Goal: Check status: Check status

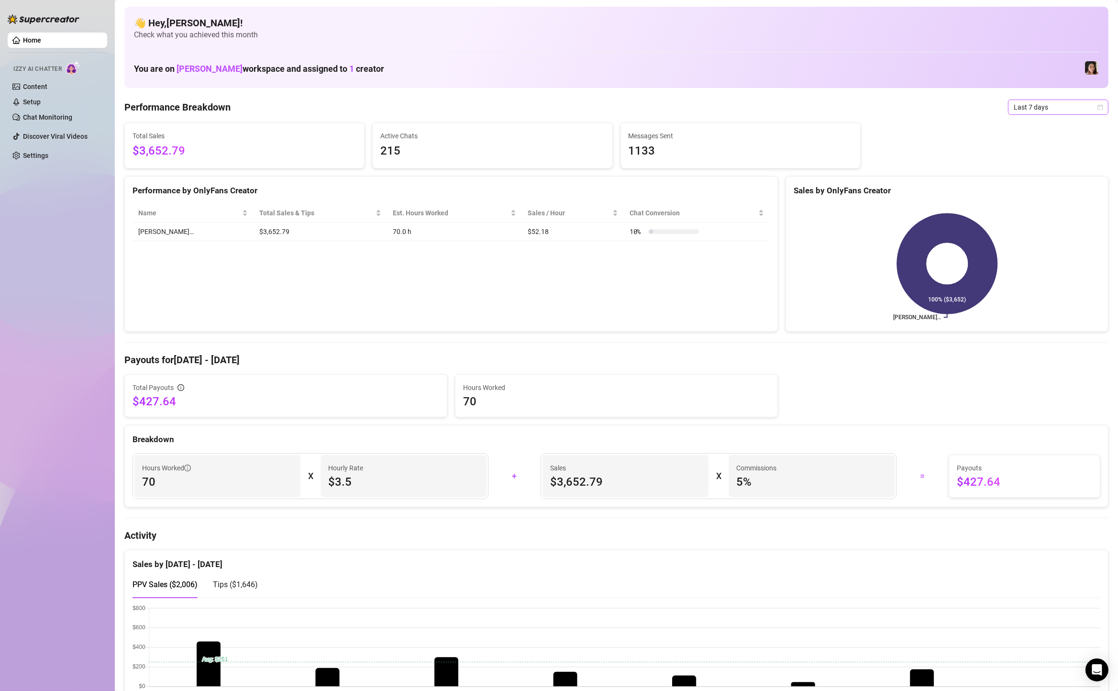
click at [1069, 109] on span "Last 7 days" at bounding box center [1058, 107] width 89 height 14
click at [1046, 190] on div "Custom date" at bounding box center [1058, 187] width 85 height 11
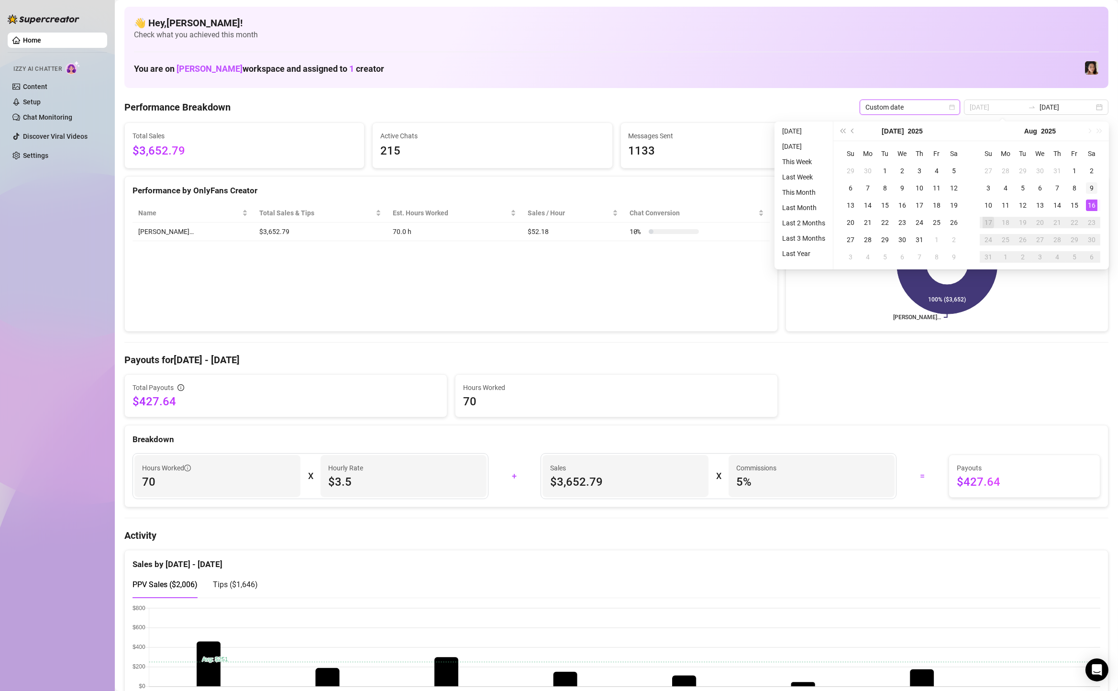
type input "2025-08-09"
click at [1095, 195] on td "9" at bounding box center [1091, 187] width 17 height 17
type input "2025-08-16"
click at [1092, 203] on div "16" at bounding box center [1091, 205] width 11 height 11
type input "2025-08-09"
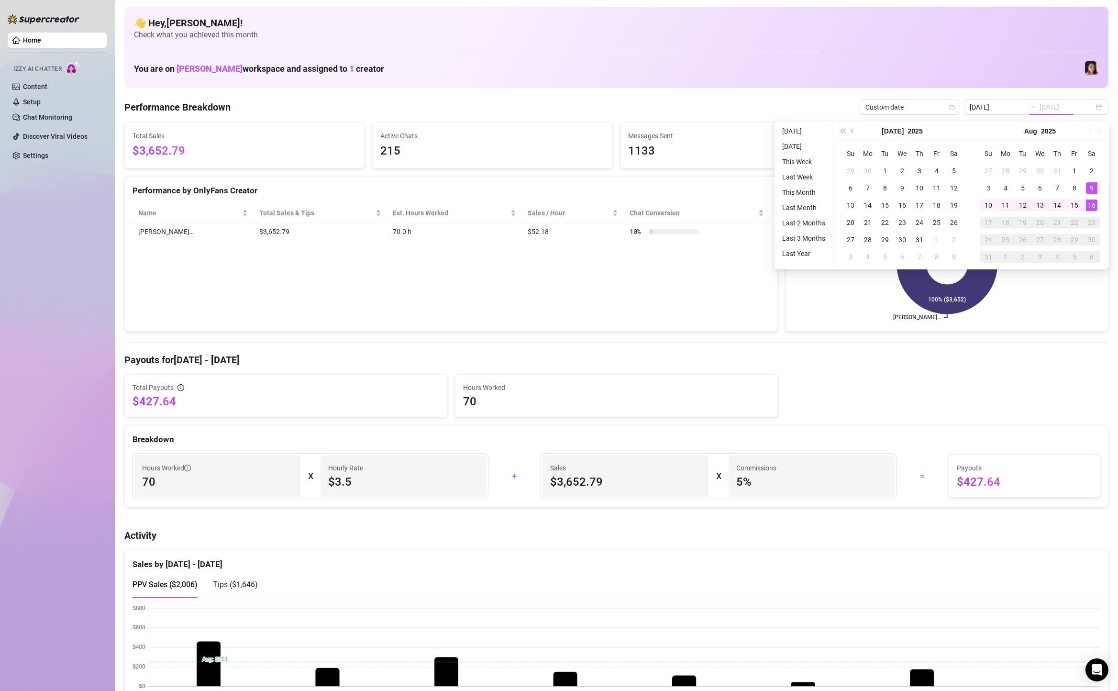
type input "2025-08-16"
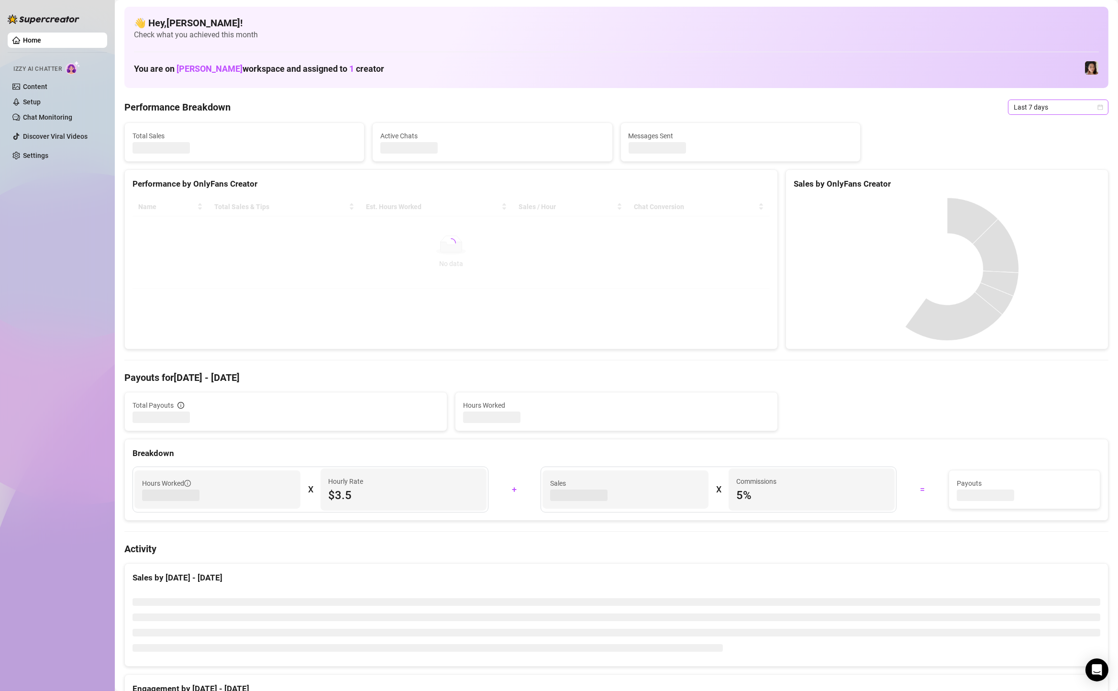
click at [1036, 113] on span "Last 7 days" at bounding box center [1058, 107] width 89 height 14
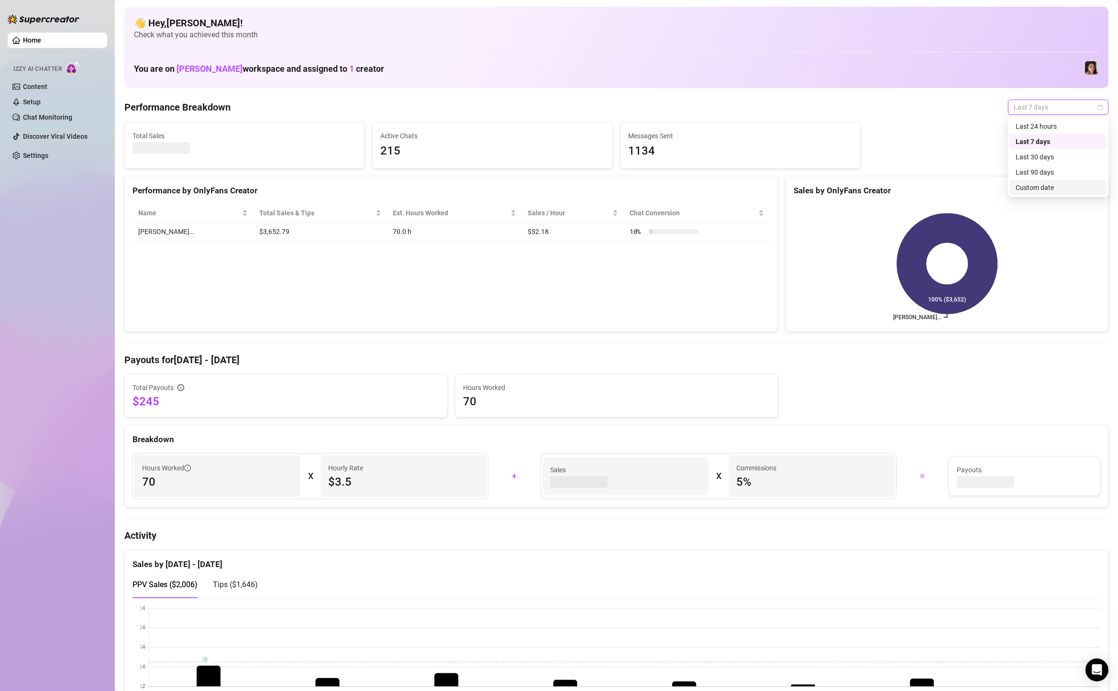
click at [1043, 188] on div "Custom date" at bounding box center [1058, 187] width 85 height 11
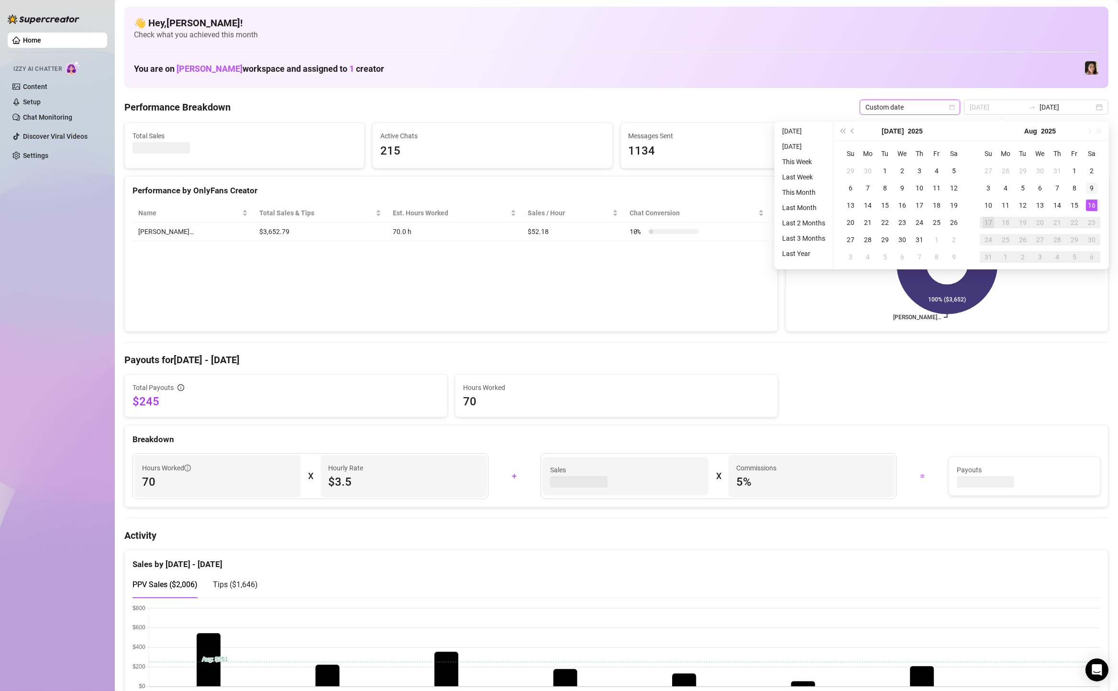
type input "2025-08-09"
click at [1094, 187] on div "9" at bounding box center [1091, 187] width 11 height 11
type input "2025-08-16"
click at [1093, 203] on div "16" at bounding box center [1091, 205] width 11 height 11
type input "2025-08-09"
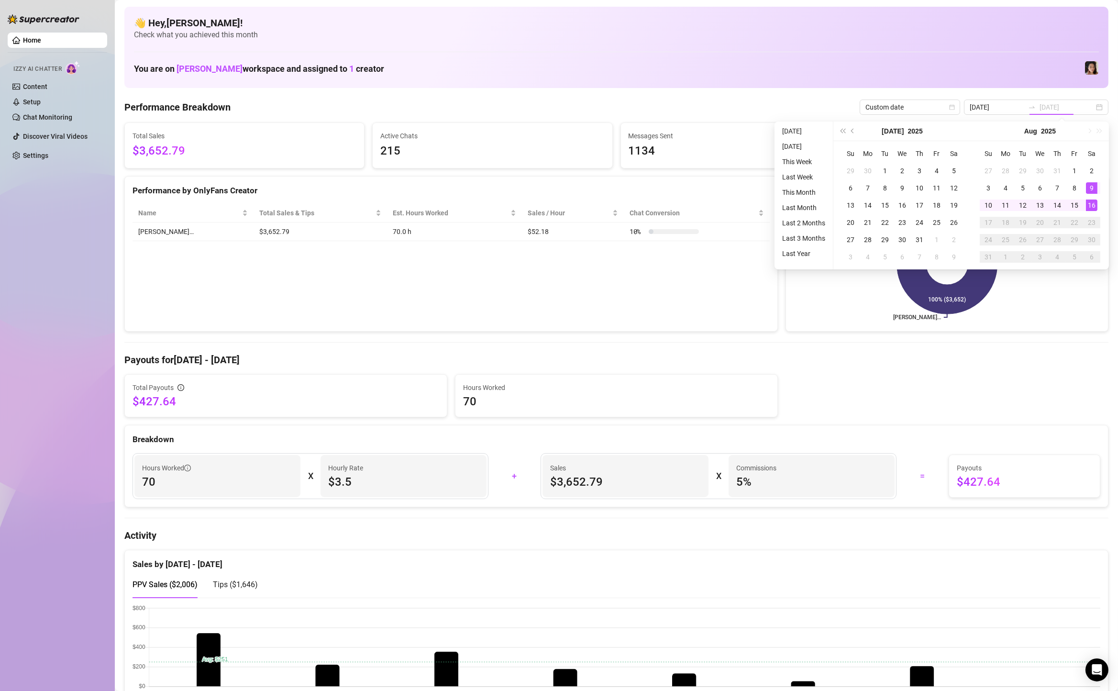
type input "2025-08-16"
